Goal: Task Accomplishment & Management: Use online tool/utility

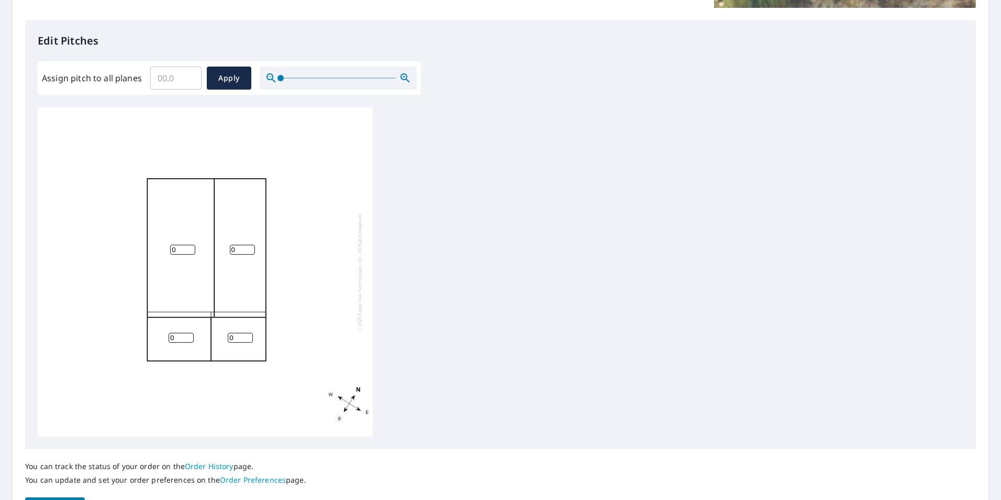
scroll to position [210, 0]
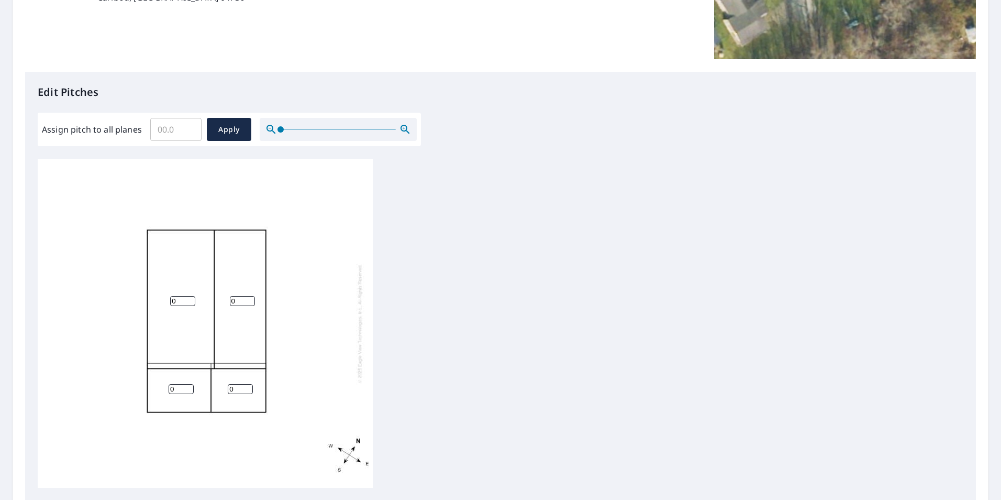
click at [175, 135] on input "Assign pitch to all planes" at bounding box center [175, 129] width 51 height 29
type input "8"
click at [228, 126] on span "Apply" at bounding box center [229, 129] width 28 height 13
type input "8"
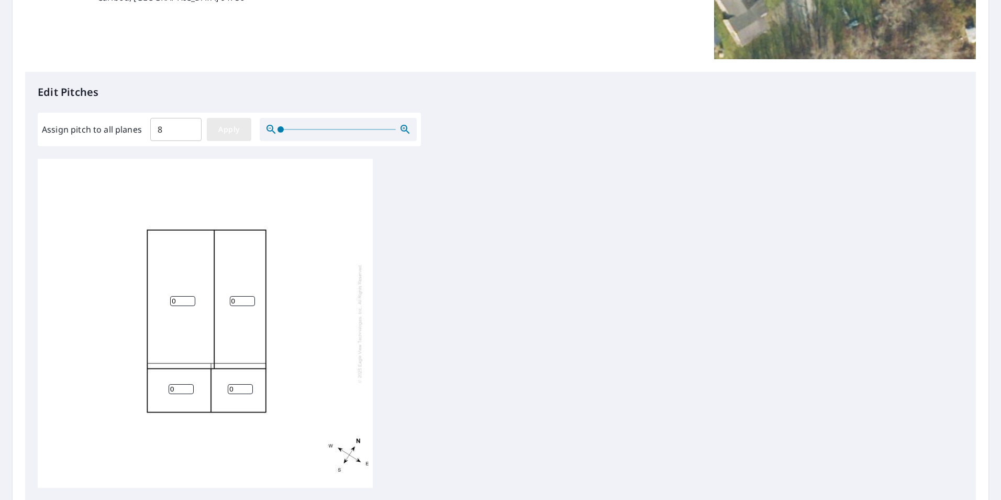
type input "8"
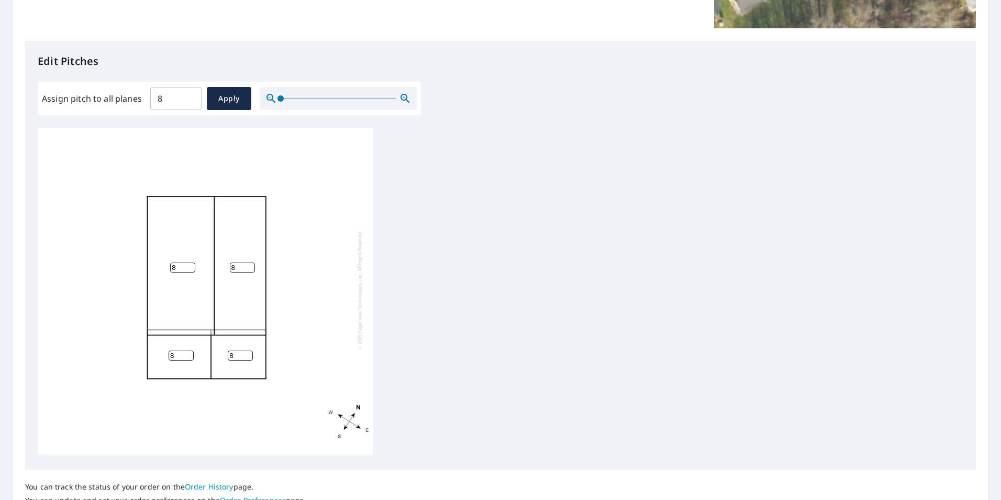
scroll to position [329, 0]
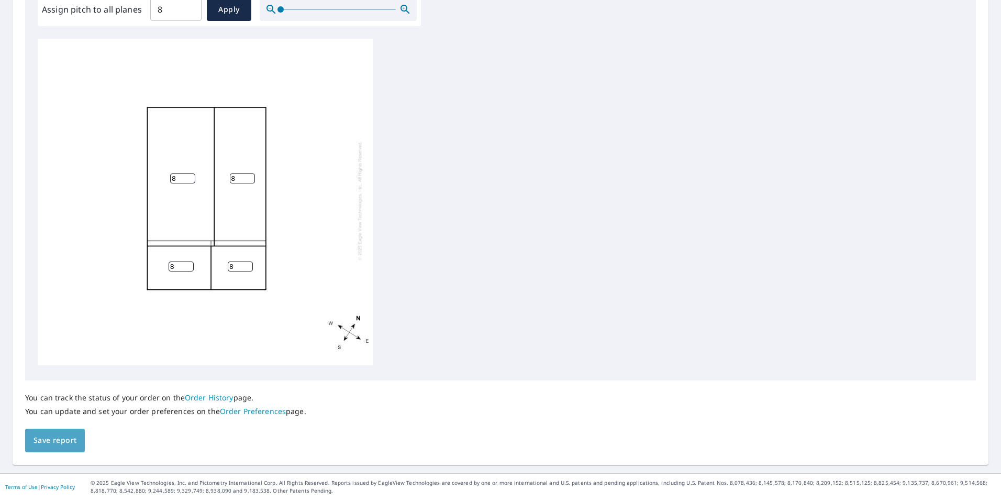
click at [70, 436] on span "Save report" at bounding box center [55, 440] width 43 height 13
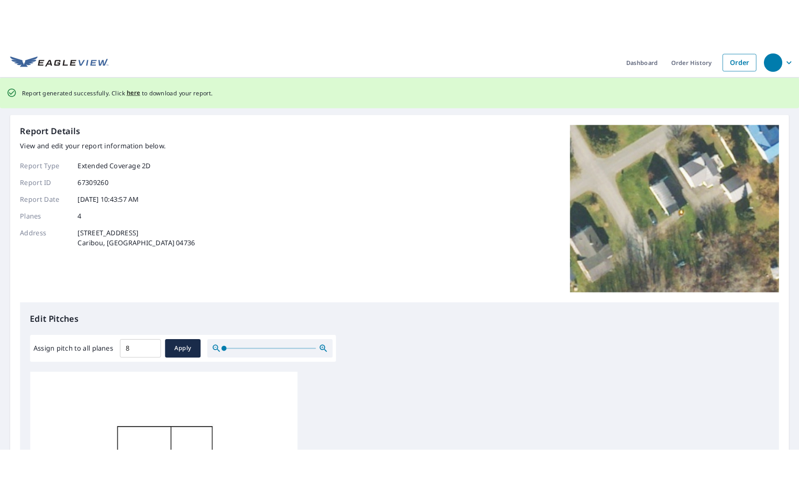
scroll to position [0, 0]
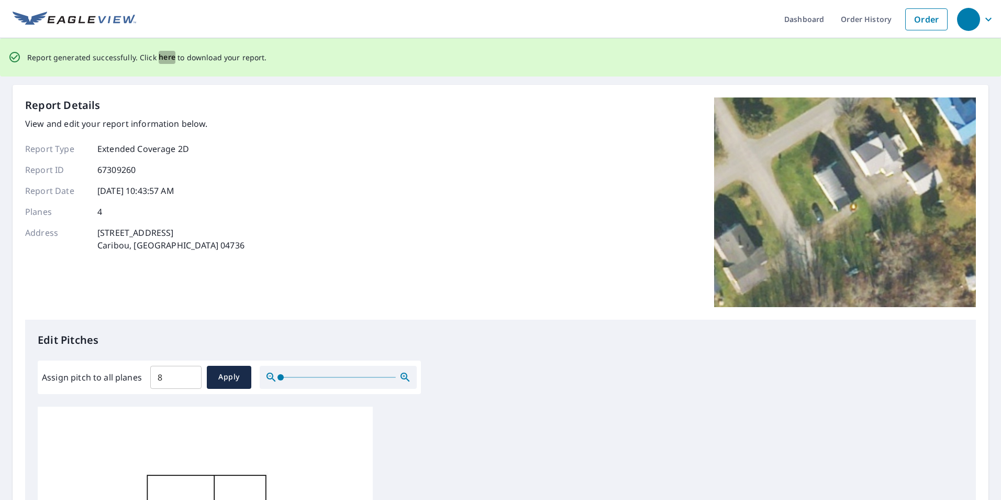
click at [159, 54] on span "here" at bounding box center [167, 57] width 17 height 13
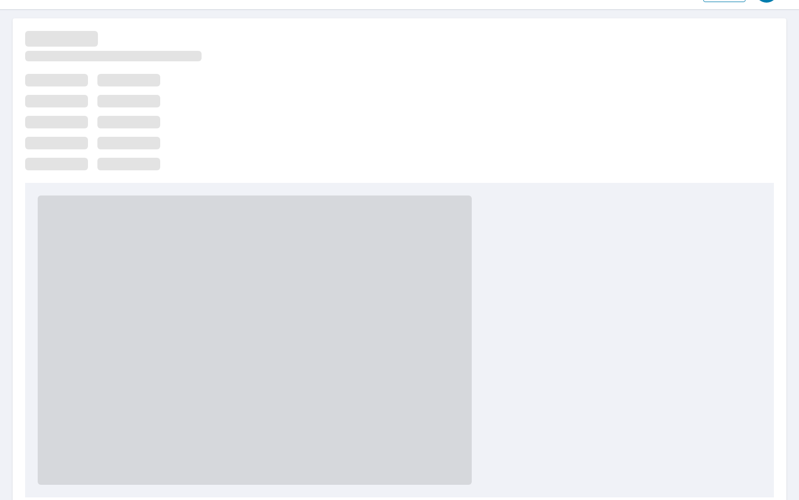
scroll to position [52, 0]
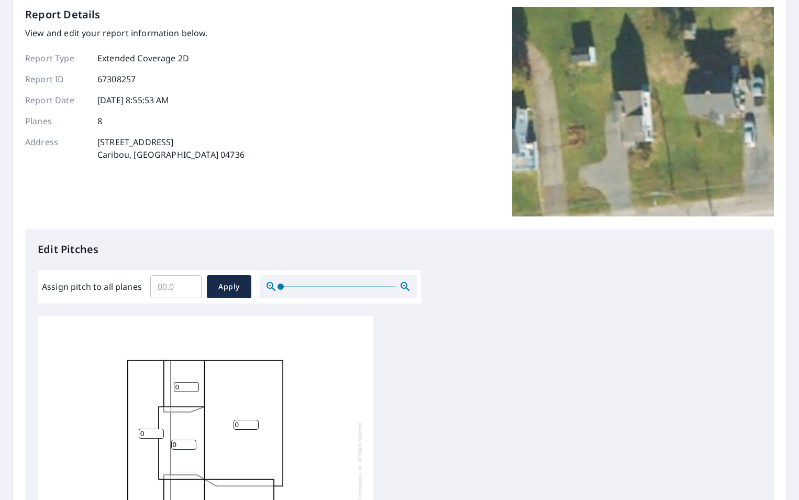
click at [183, 287] on input "Assign pitch to all planes" at bounding box center [175, 286] width 51 height 29
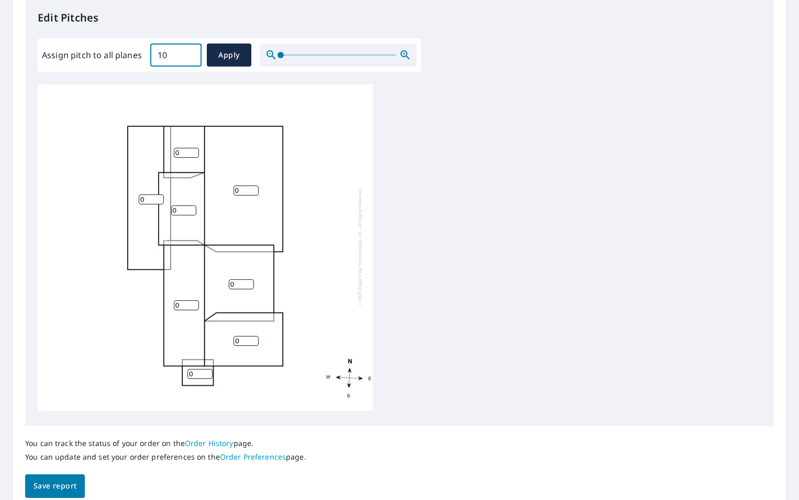
scroll to position [314, 0]
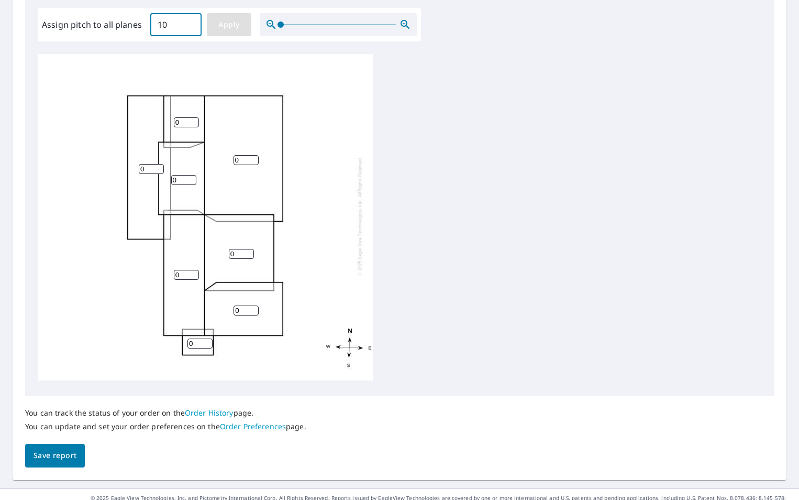
type input "10"
click at [225, 29] on span "Apply" at bounding box center [229, 24] width 28 height 13
type input "10"
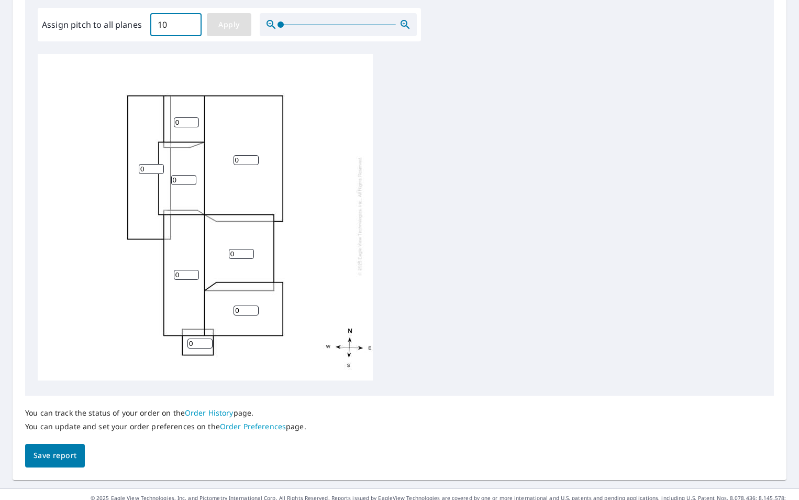
type input "10"
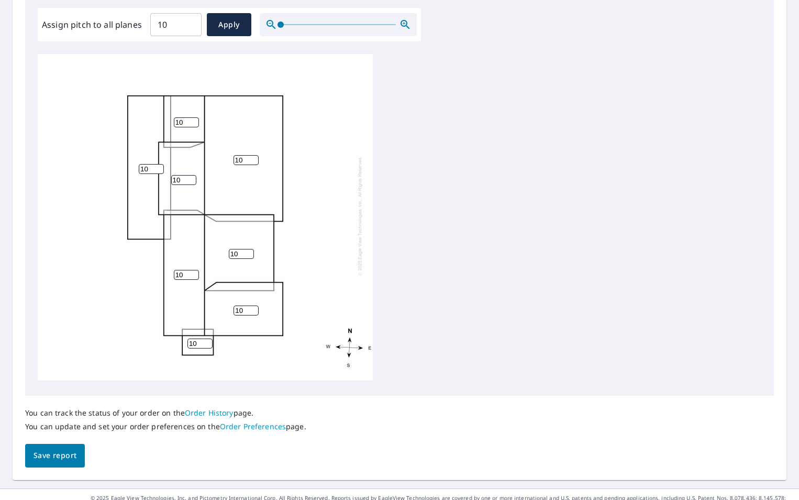
click at [61, 459] on span "Save report" at bounding box center [55, 455] width 43 height 13
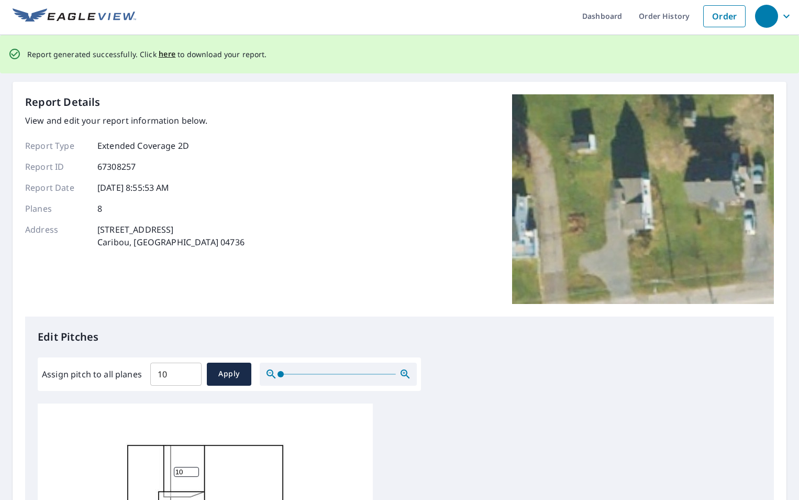
scroll to position [0, 0]
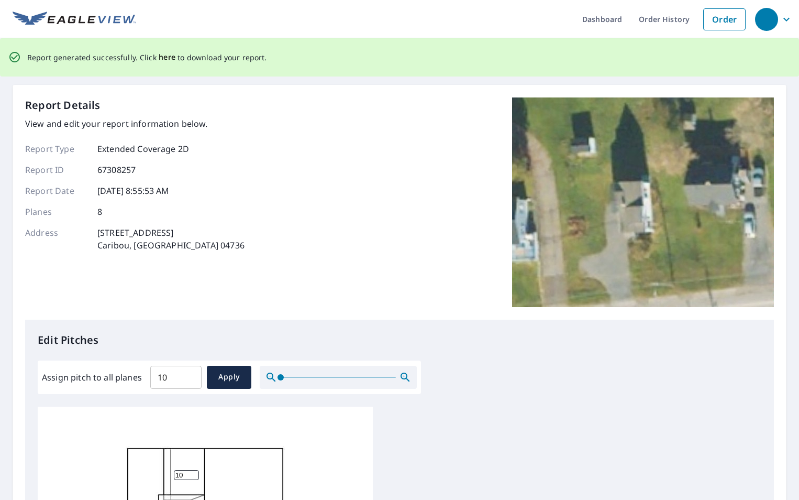
click at [168, 55] on span "here" at bounding box center [167, 57] width 17 height 13
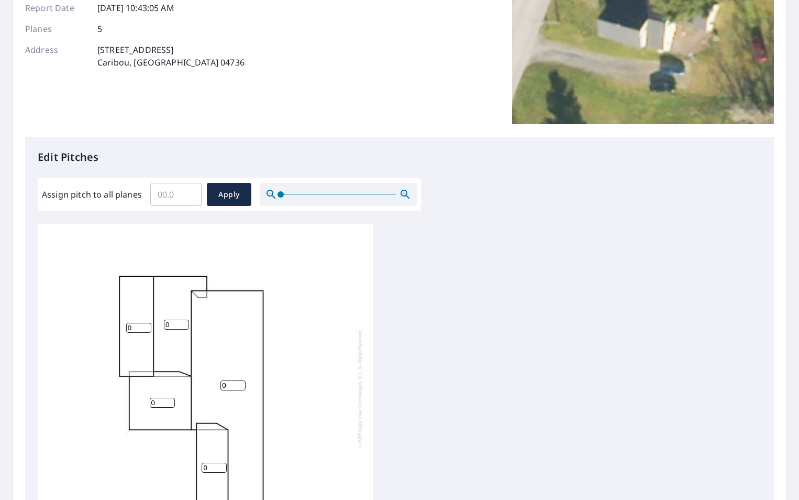
scroll to position [329, 0]
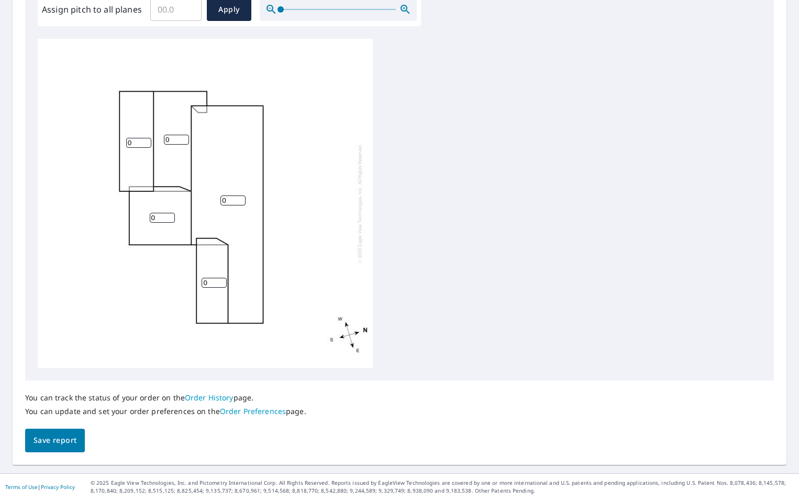
drag, startPoint x: 231, startPoint y: 200, endPoint x: 208, endPoint y: 200, distance: 23.0
click at [208, 200] on div "0 0 0 0 0" at bounding box center [205, 203] width 335 height 329
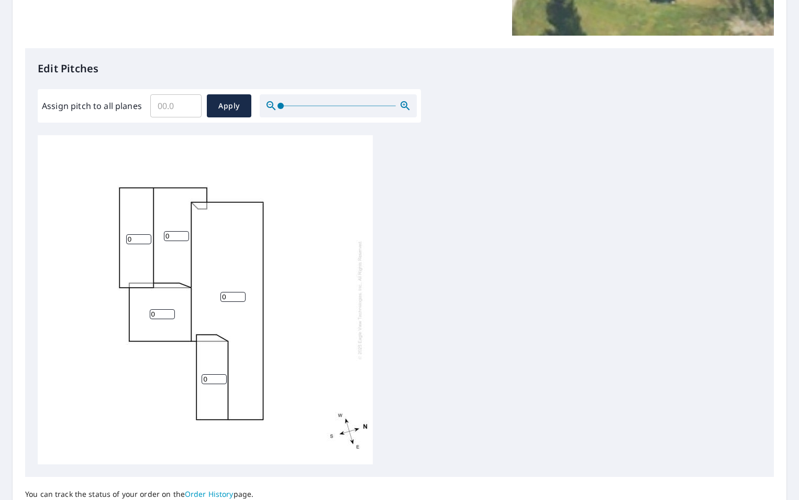
scroll to position [262, 0]
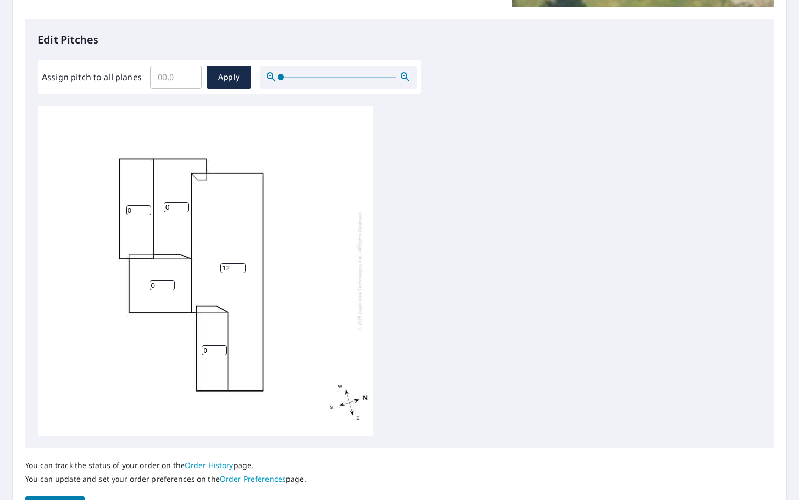
type input "12"
drag, startPoint x: 213, startPoint y: 350, endPoint x: 188, endPoint y: 354, distance: 25.5
click at [188, 354] on div "12 0 0 0 0" at bounding box center [205, 270] width 335 height 329
type input "12"
drag, startPoint x: 173, startPoint y: 206, endPoint x: 159, endPoint y: 209, distance: 13.9
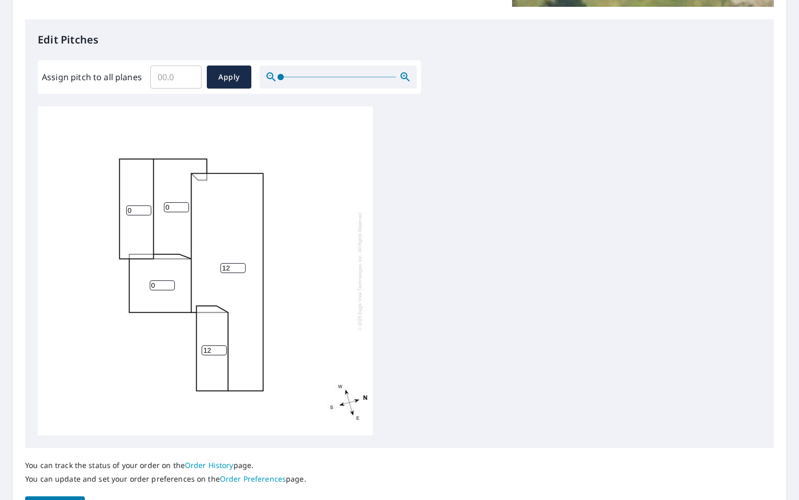
click at [159, 209] on div "12 0 0 0 12" at bounding box center [205, 270] width 335 height 329
type input "12"
drag, startPoint x: 159, startPoint y: 287, endPoint x: 126, endPoint y: 287, distance: 33.0
click at [126, 287] on div "12 12 0 0 12" at bounding box center [205, 270] width 335 height 329
type input "6"
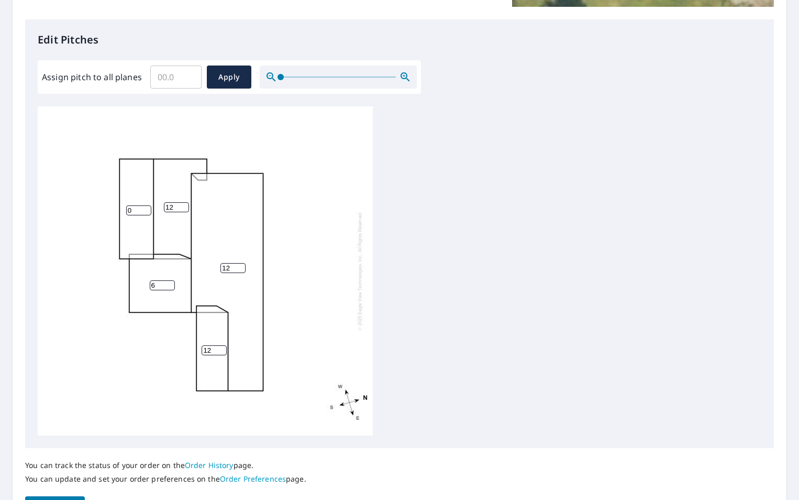
drag, startPoint x: 134, startPoint y: 210, endPoint x: 97, endPoint y: 213, distance: 36.8
click at [97, 213] on div "12 12 6 0 12" at bounding box center [205, 270] width 335 height 329
type input "6"
click at [232, 79] on span "Apply" at bounding box center [229, 77] width 28 height 13
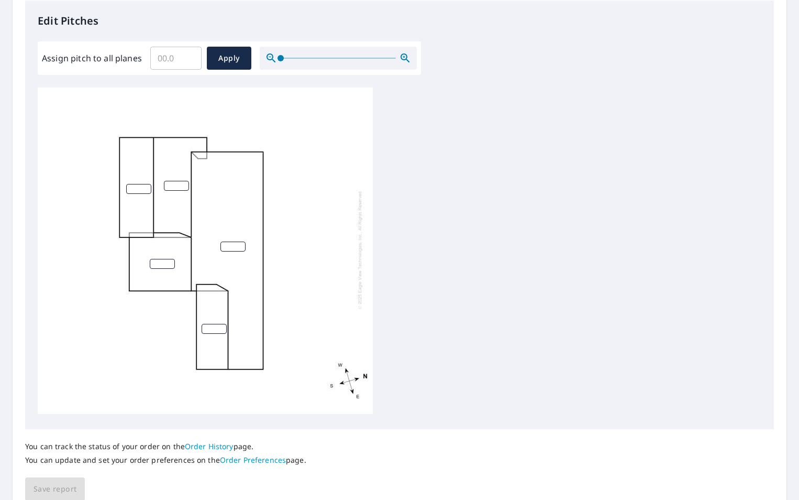
scroll to position [314, 0]
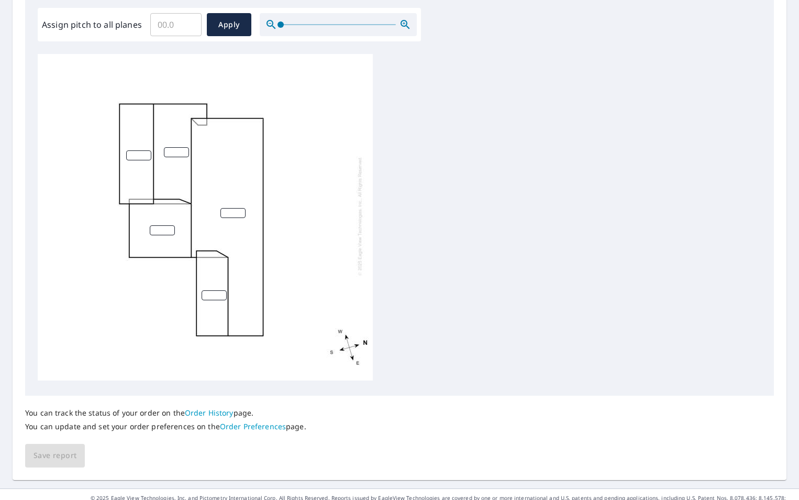
click at [234, 208] on input "number" at bounding box center [233, 213] width 25 height 10
type input "12"
drag, startPoint x: 214, startPoint y: 288, endPoint x: 153, endPoint y: 289, distance: 60.8
click at [153, 289] on div "12" at bounding box center [205, 215] width 335 height 329
type input "12"
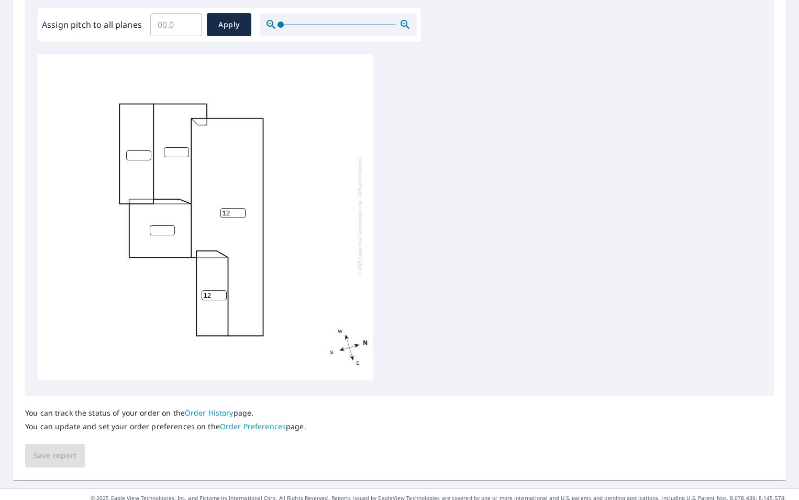
drag, startPoint x: 145, startPoint y: 221, endPoint x: 94, endPoint y: 219, distance: 50.8
click at [94, 219] on div "12 12" at bounding box center [205, 215] width 335 height 329
type input "6"
drag, startPoint x: 169, startPoint y: 142, endPoint x: 147, endPoint y: 144, distance: 21.5
click at [147, 144] on div "12 6 12" at bounding box center [205, 215] width 335 height 329
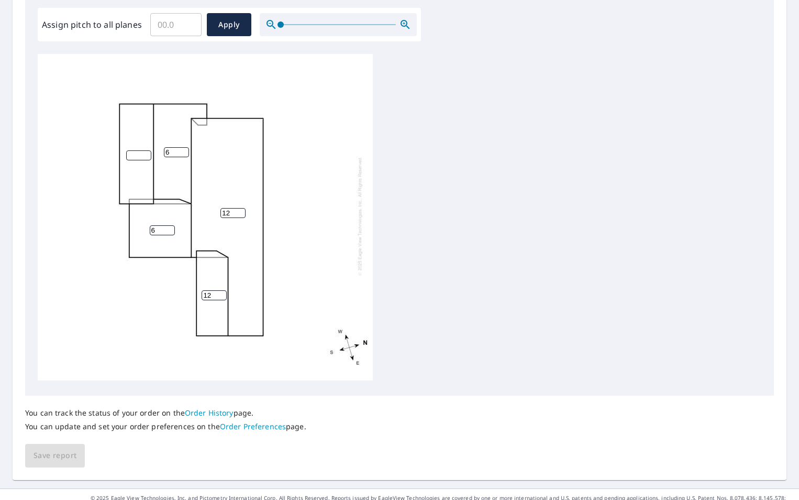
type input "6"
drag, startPoint x: 138, startPoint y: 148, endPoint x: 102, endPoint y: 148, distance: 36.1
click at [102, 148] on div "12 6 6 12" at bounding box center [205, 215] width 335 height 329
type input "6"
click at [57, 454] on span "Save report" at bounding box center [55, 455] width 43 height 13
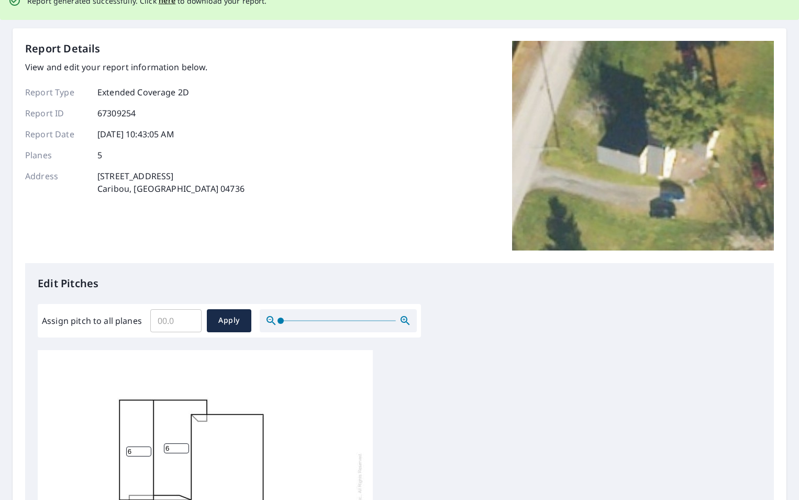
scroll to position [0, 0]
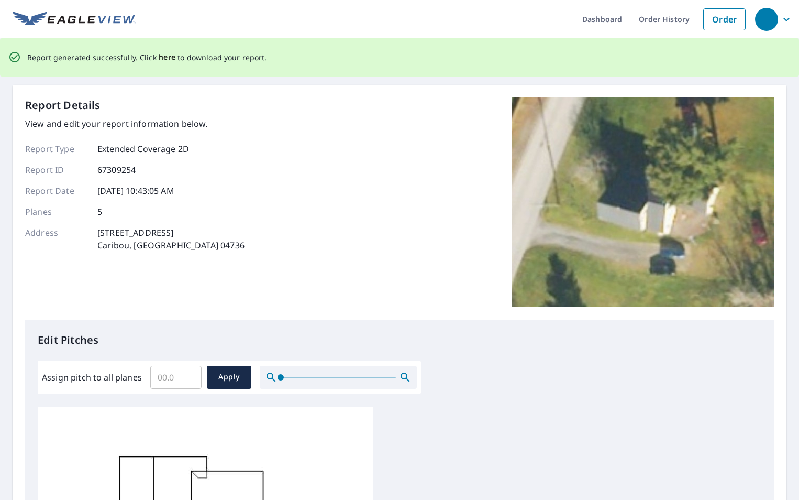
click at [159, 52] on span "here" at bounding box center [167, 57] width 17 height 13
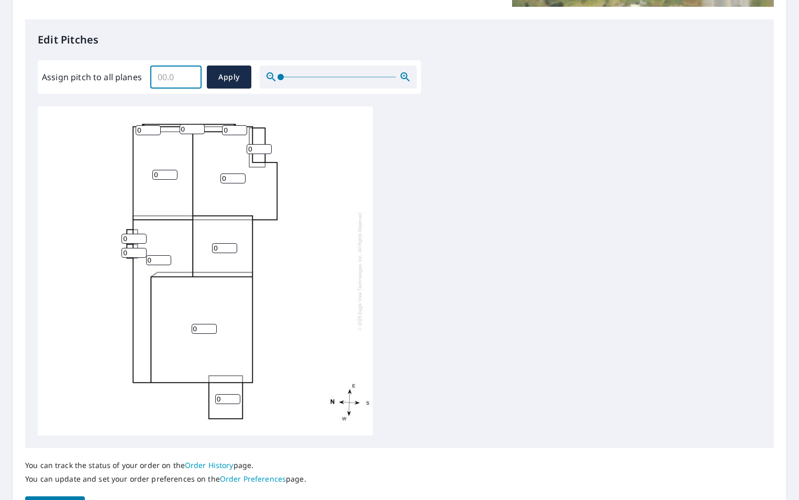
click at [174, 74] on input "Assign pitch to all planes" at bounding box center [175, 76] width 51 height 29
type input "5"
click at [217, 71] on span "Apply" at bounding box center [229, 77] width 28 height 13
type input "5"
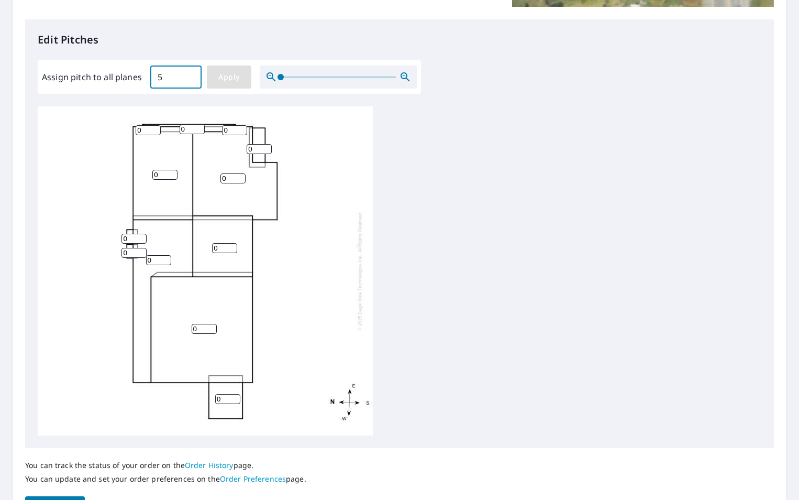
type input "5"
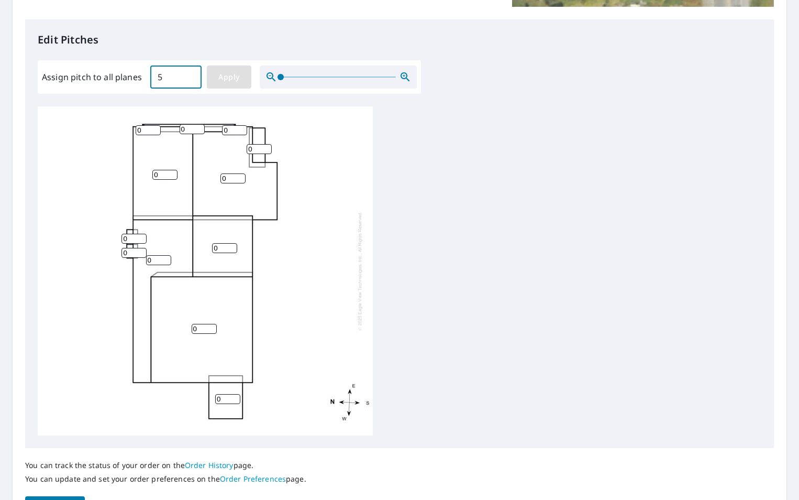
type input "5"
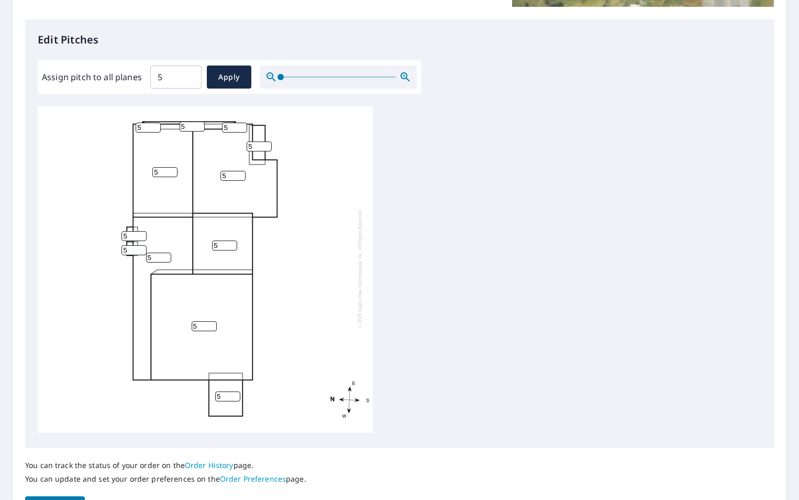
scroll to position [10, 0]
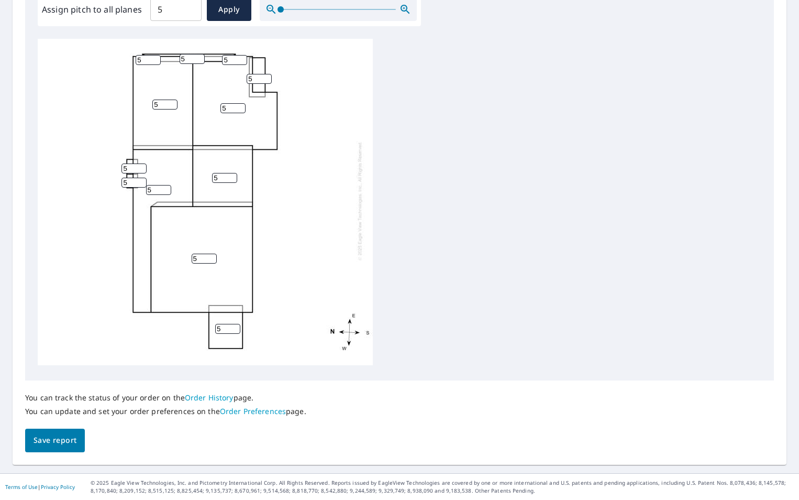
click at [60, 435] on span "Save report" at bounding box center [55, 440] width 43 height 13
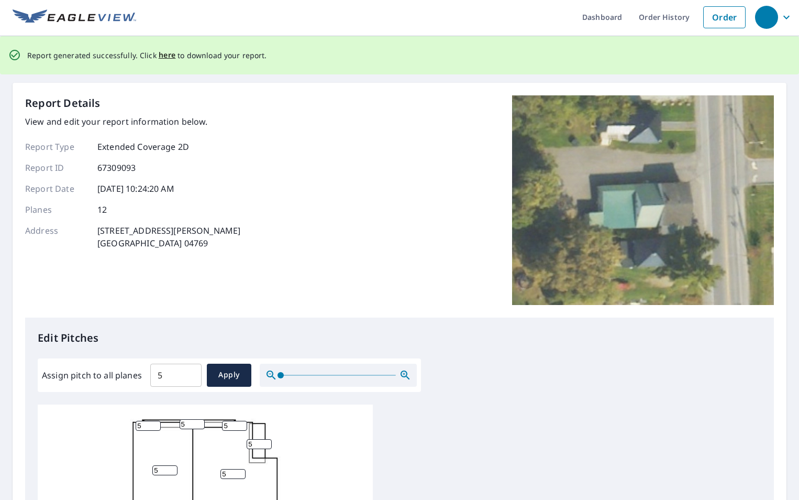
scroll to position [0, 0]
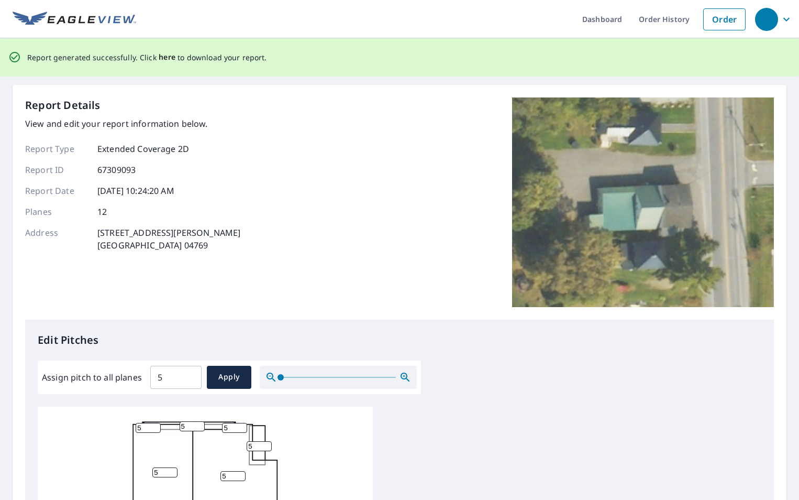
click at [163, 60] on span "here" at bounding box center [167, 57] width 17 height 13
